Goal: Find specific page/section: Locate a particular part of the current website

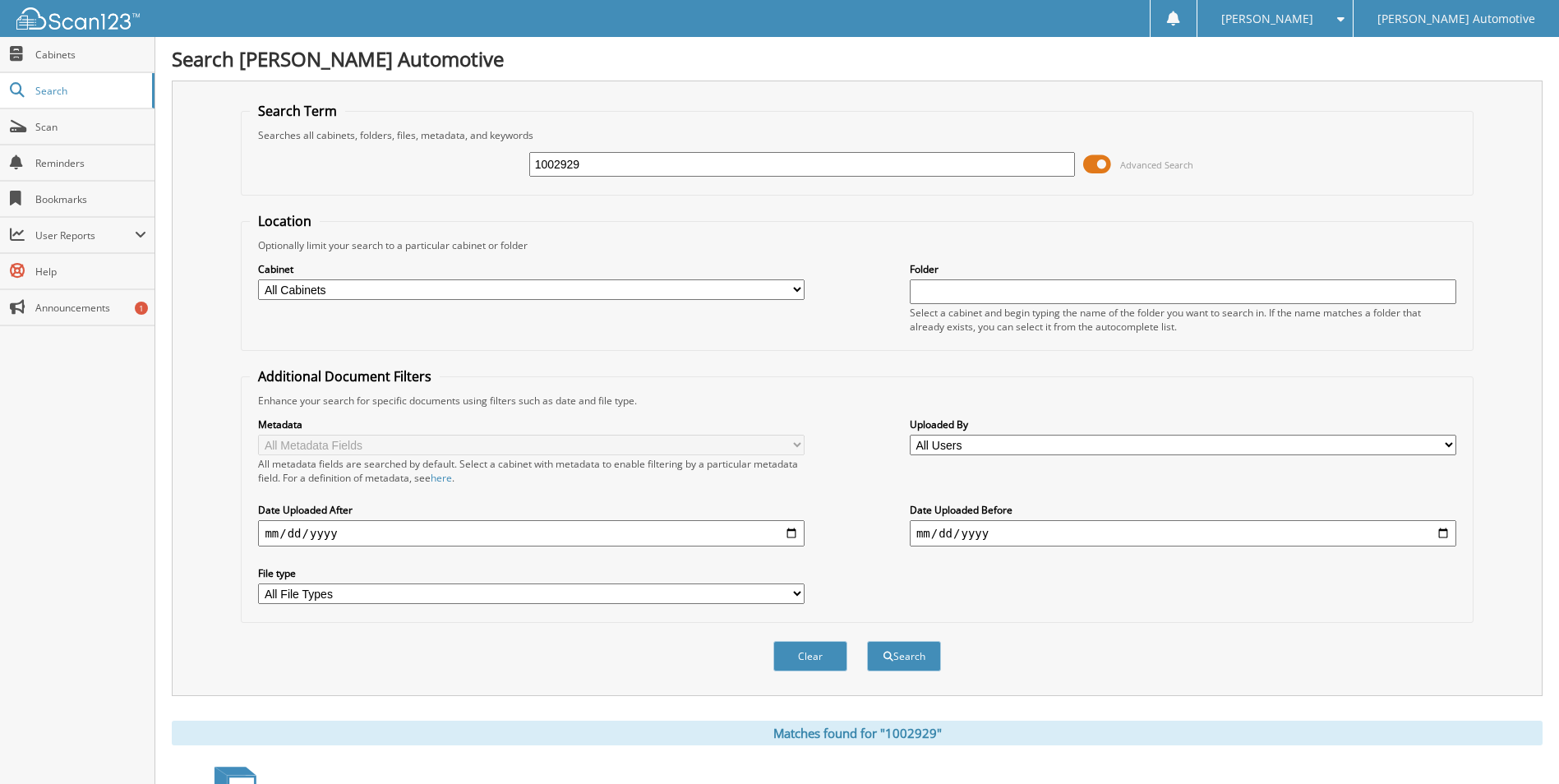
click at [636, 167] on input "1002929" at bounding box center [803, 164] width 547 height 25
type input "125587"
click at [867, 641] on button "Search" at bounding box center [904, 656] width 74 height 31
click at [543, 172] on input "125587" at bounding box center [803, 164] width 547 height 25
type input "25587"
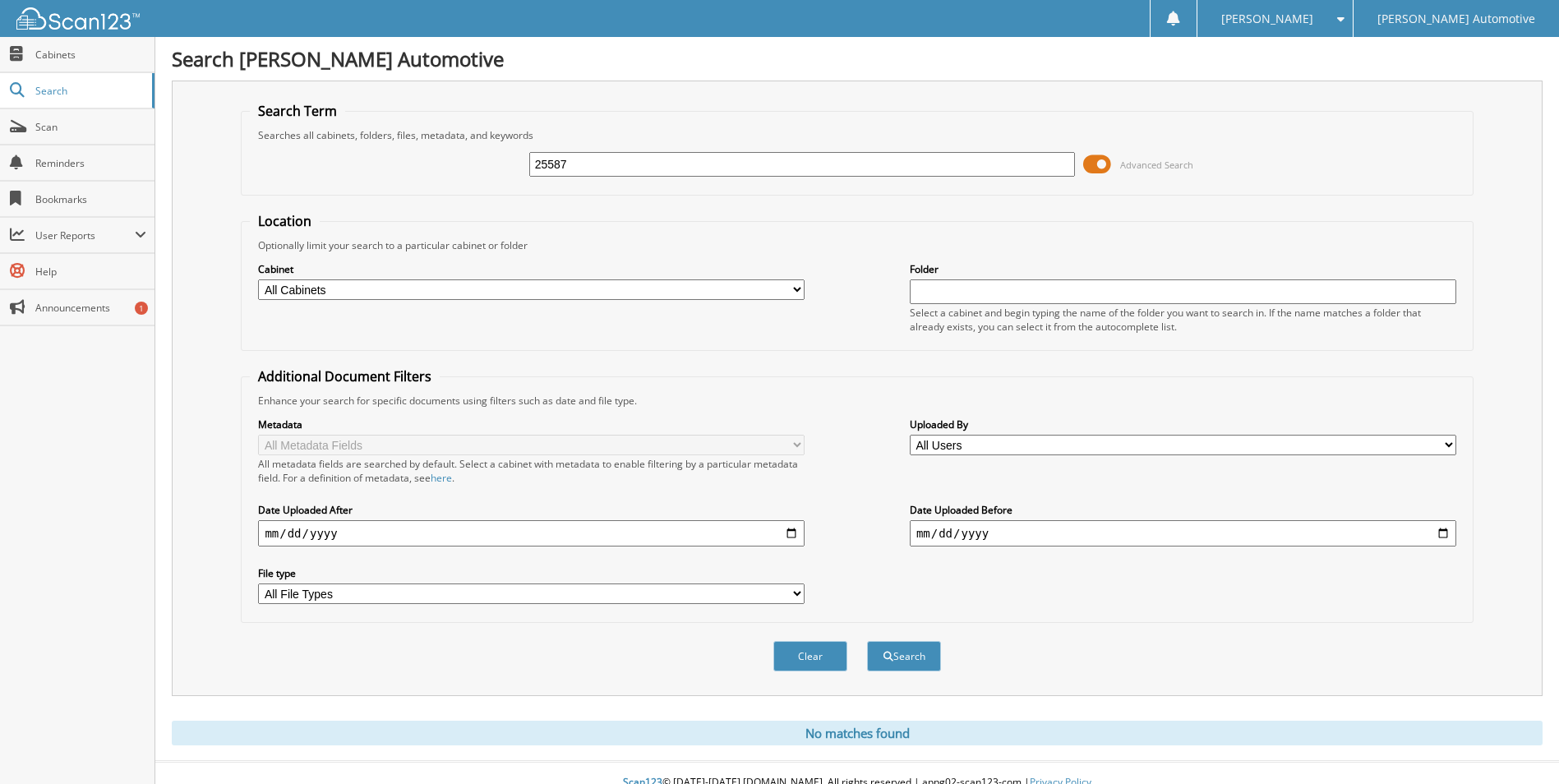
click at [867, 641] on button "Search" at bounding box center [904, 656] width 74 height 31
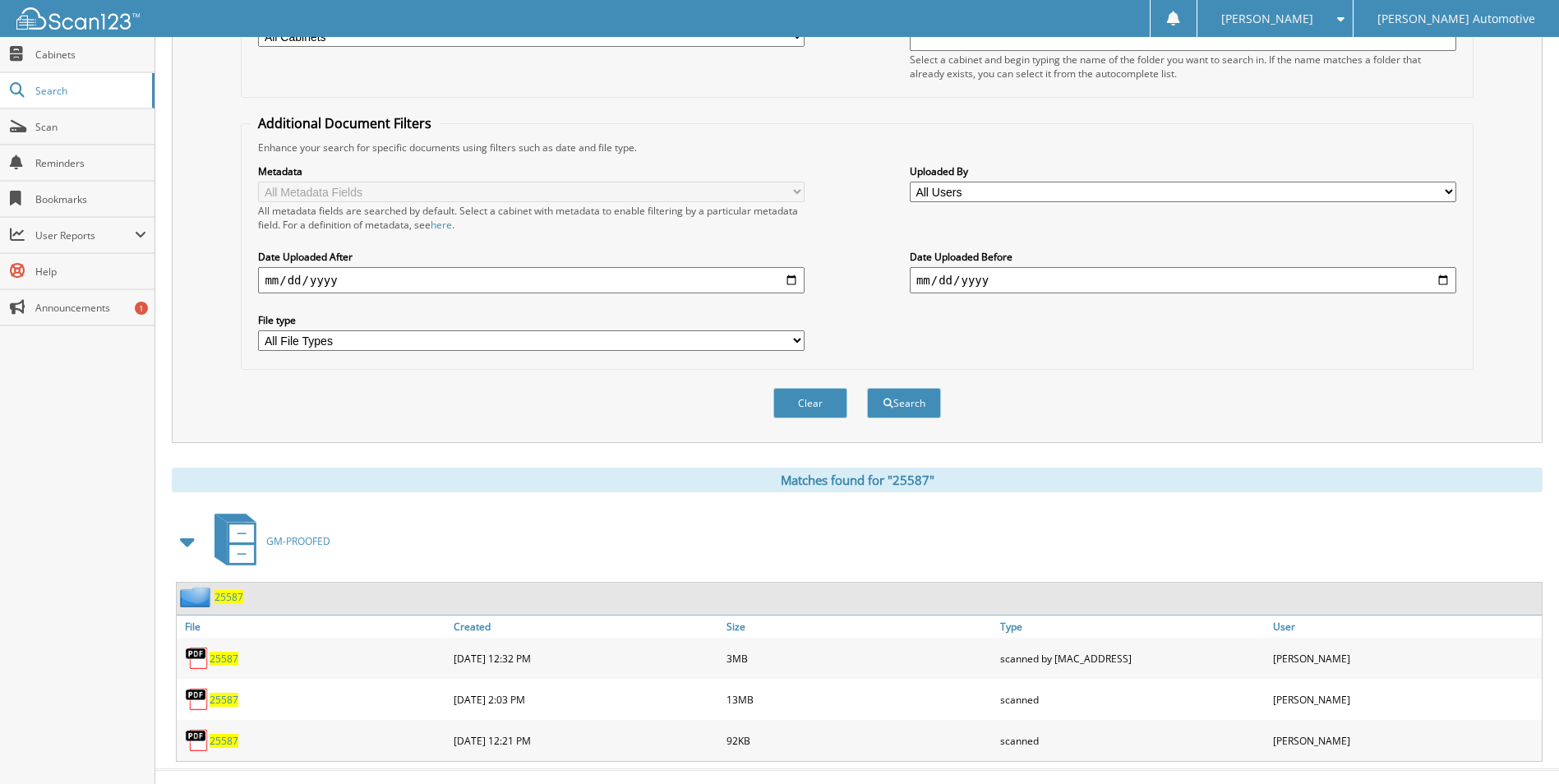
scroll to position [281, 0]
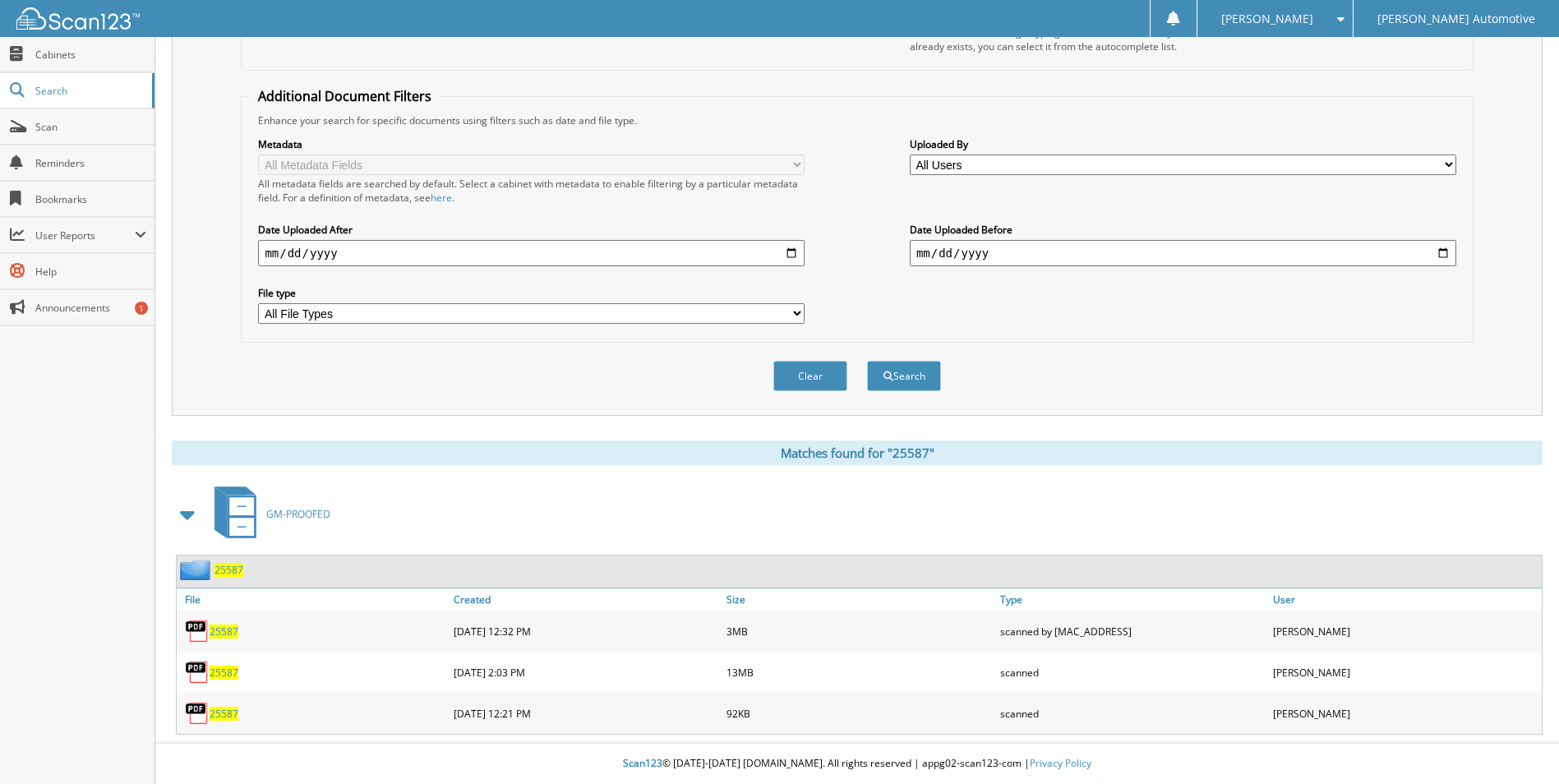
click at [218, 633] on span "25587" at bounding box center [224, 631] width 29 height 14
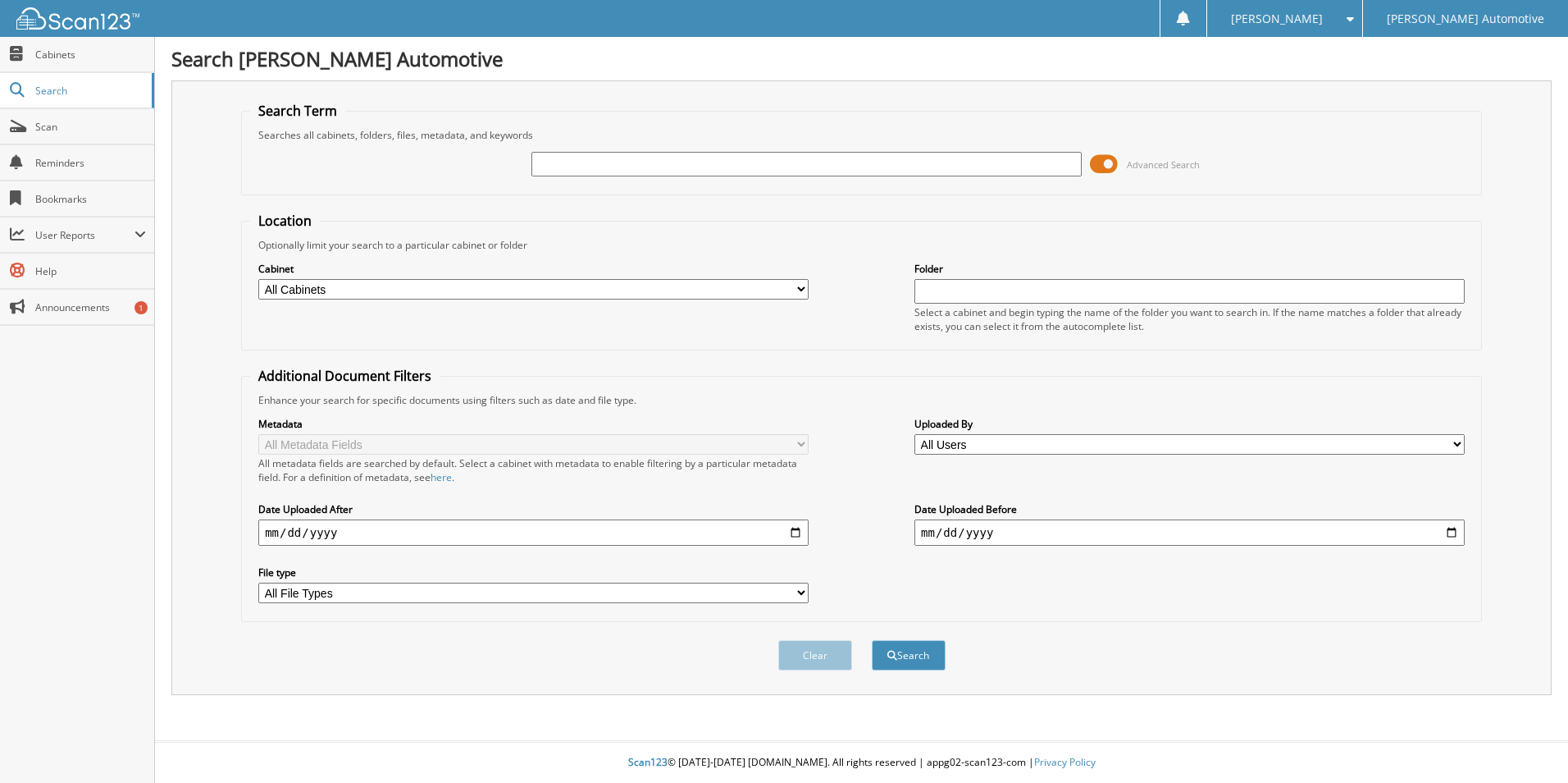
click at [617, 167] on input "text" at bounding box center [806, 164] width 550 height 25
type input "25591"
click at [872, 640] on button "Search" at bounding box center [909, 655] width 74 height 31
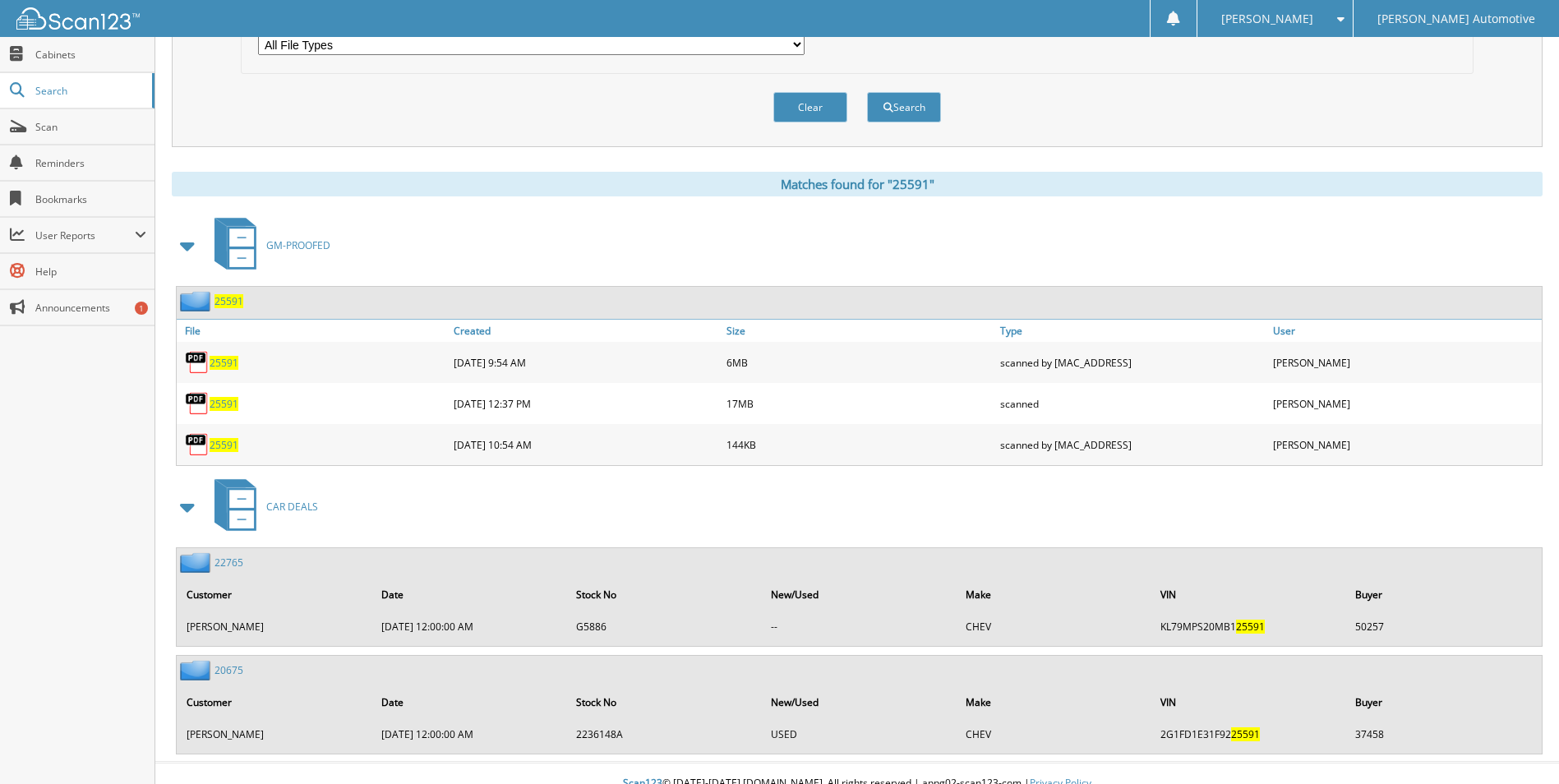
scroll to position [529, 0]
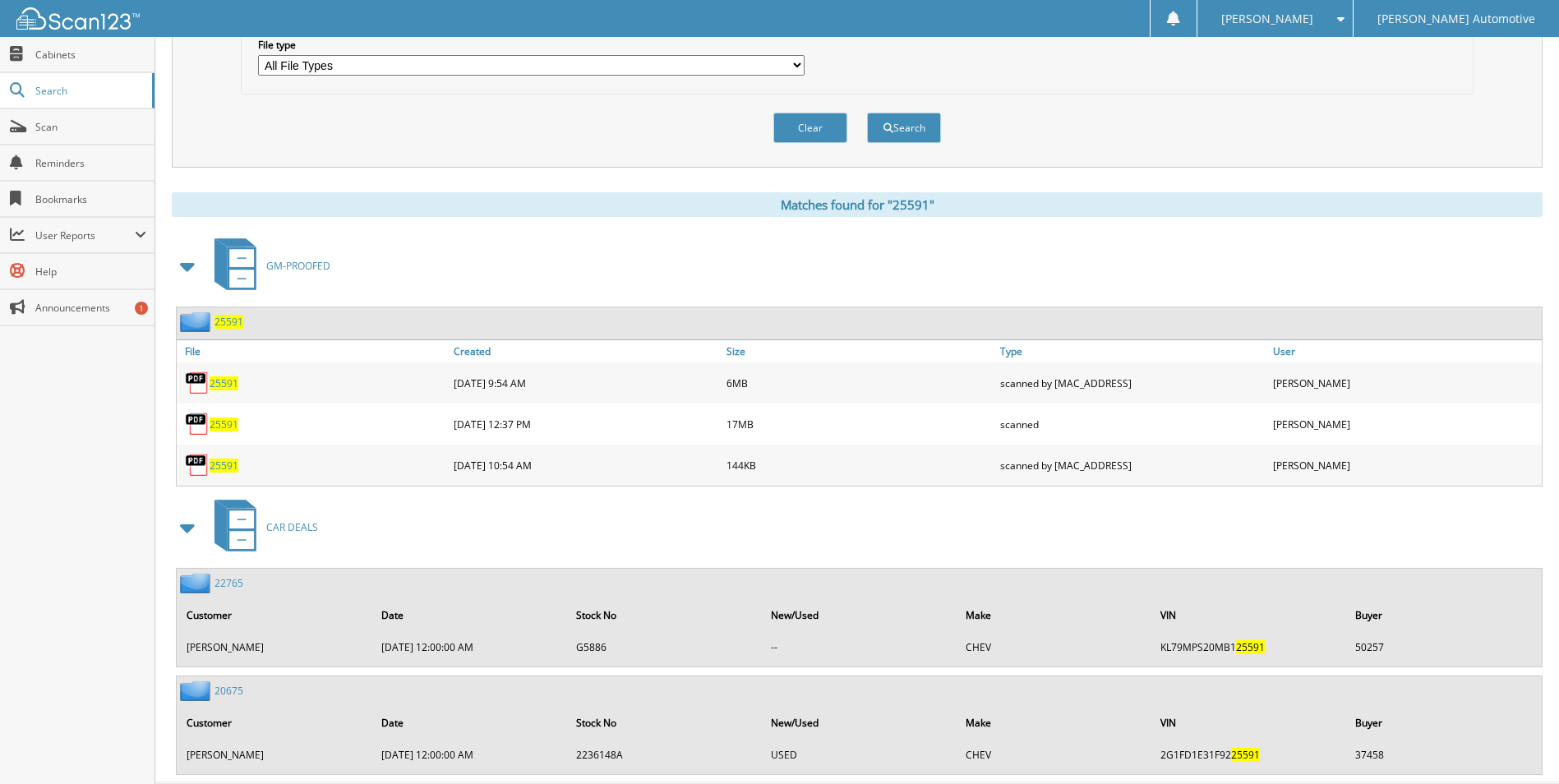
click at [223, 388] on span "25591" at bounding box center [224, 383] width 29 height 14
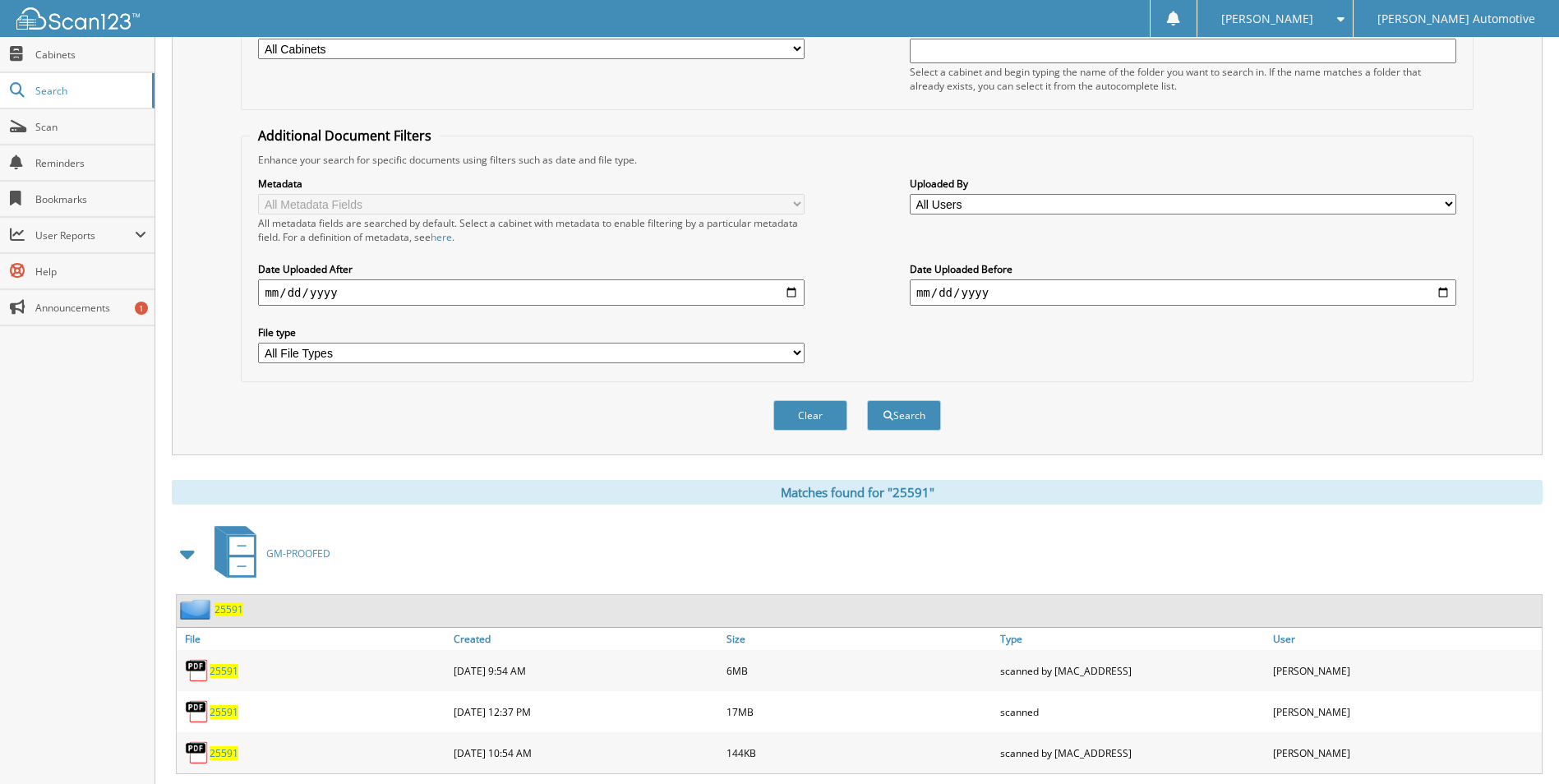
scroll to position [0, 0]
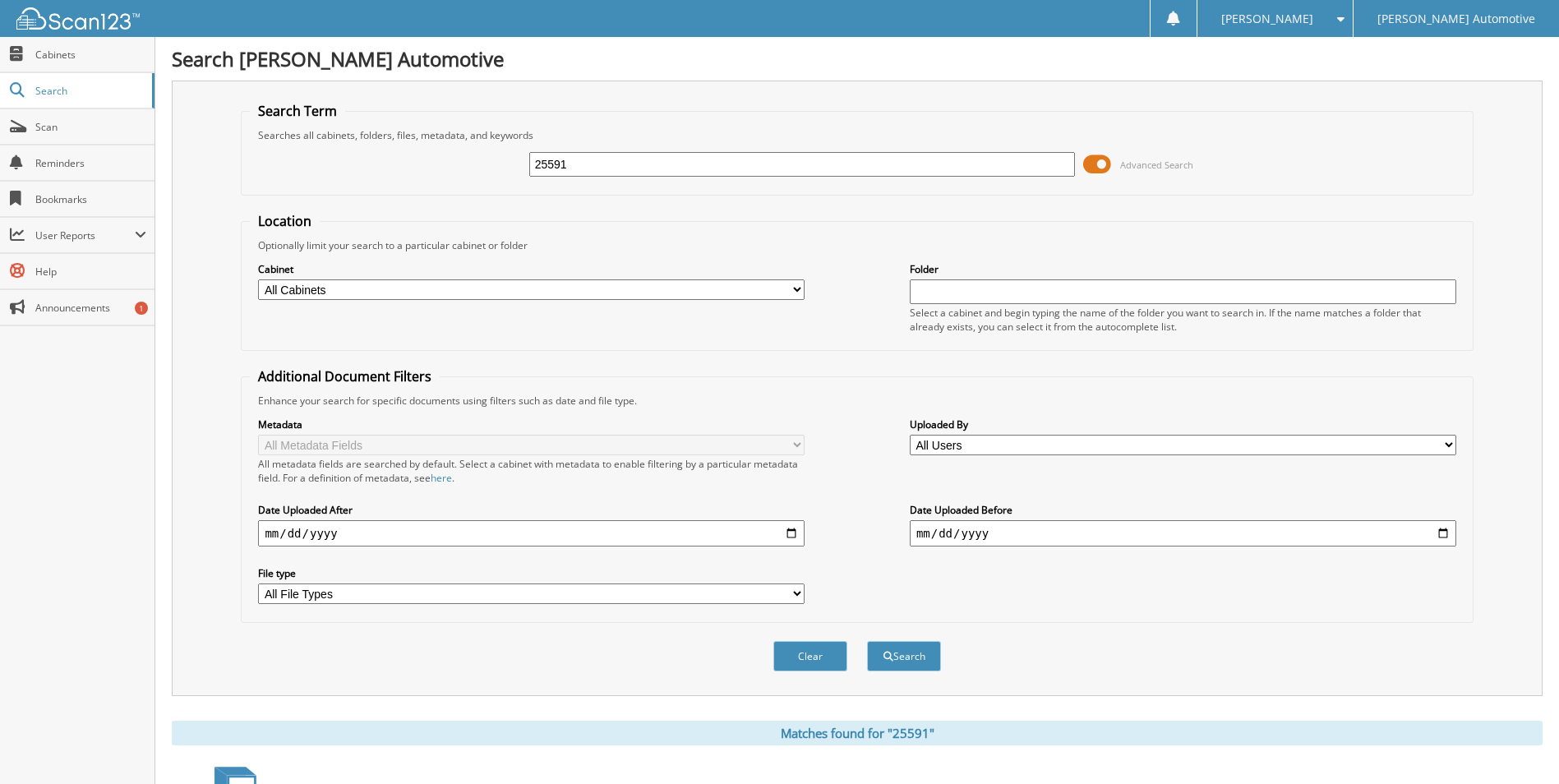
click at [638, 161] on input "25591" at bounding box center [803, 164] width 547 height 25
type input "25618"
click at [867, 641] on button "Search" at bounding box center [904, 656] width 74 height 31
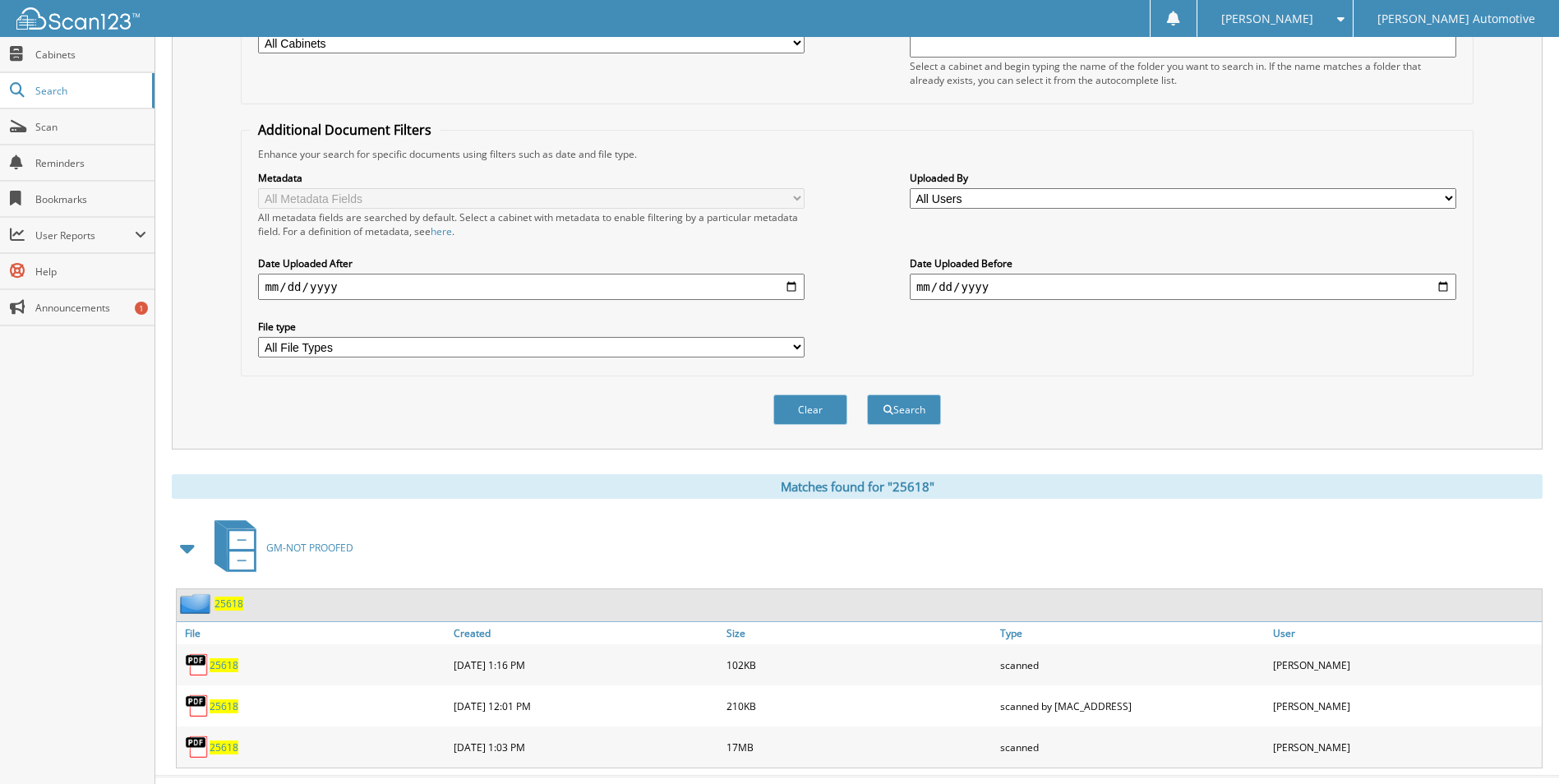
scroll to position [281, 0]
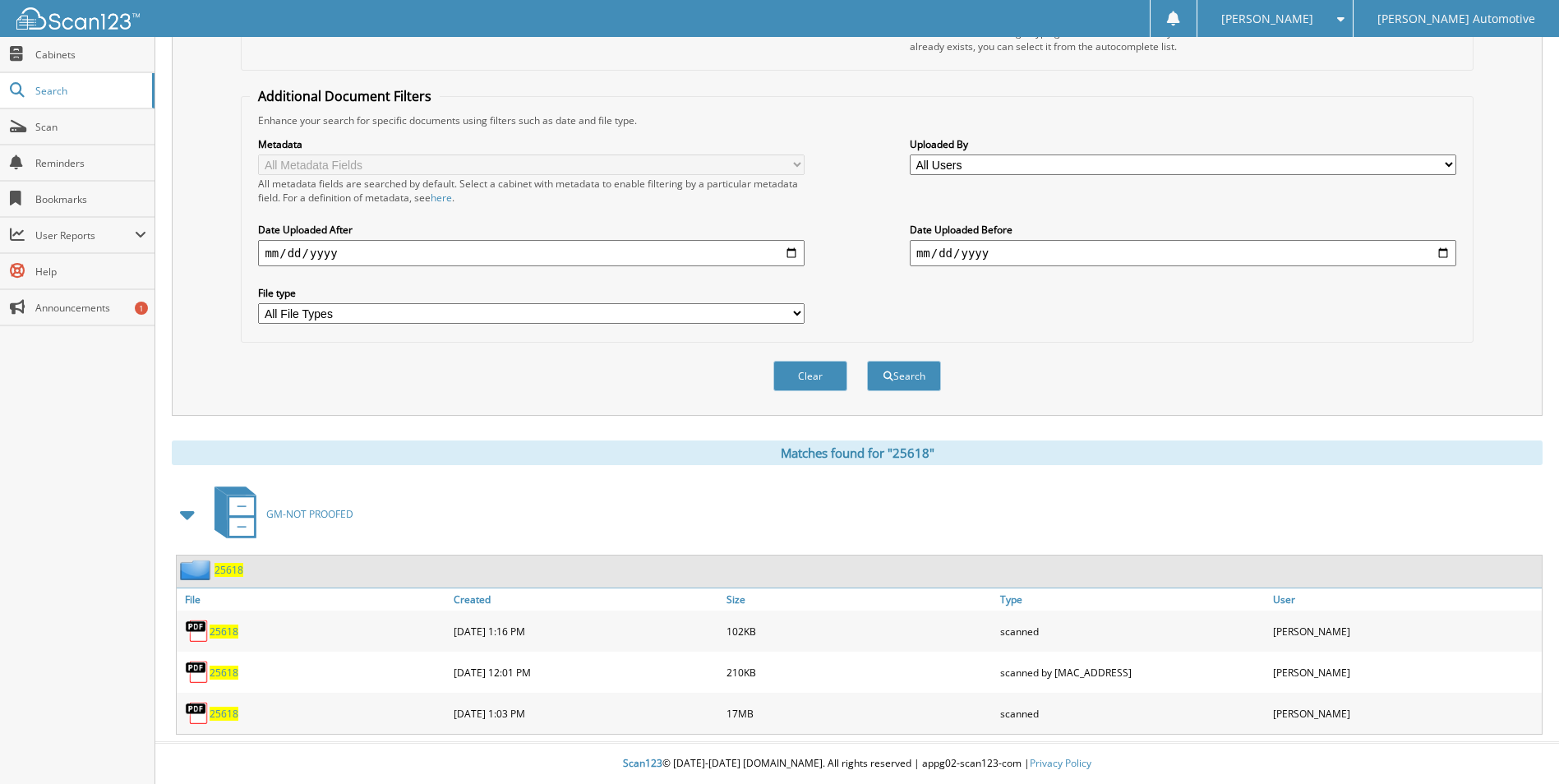
click at [226, 670] on span "25618" at bounding box center [224, 672] width 29 height 14
